Goal: Transaction & Acquisition: Book appointment/travel/reservation

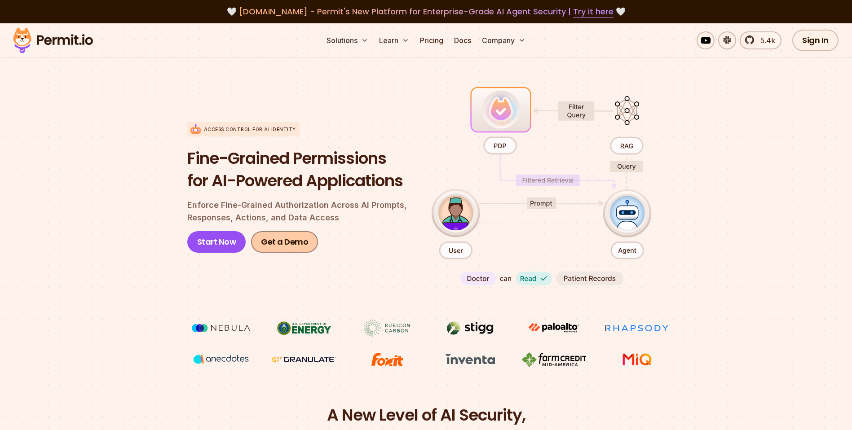
click at [285, 245] on link "Get a Demo" at bounding box center [284, 242] width 67 height 22
